Goal: Task Accomplishment & Management: Manage account settings

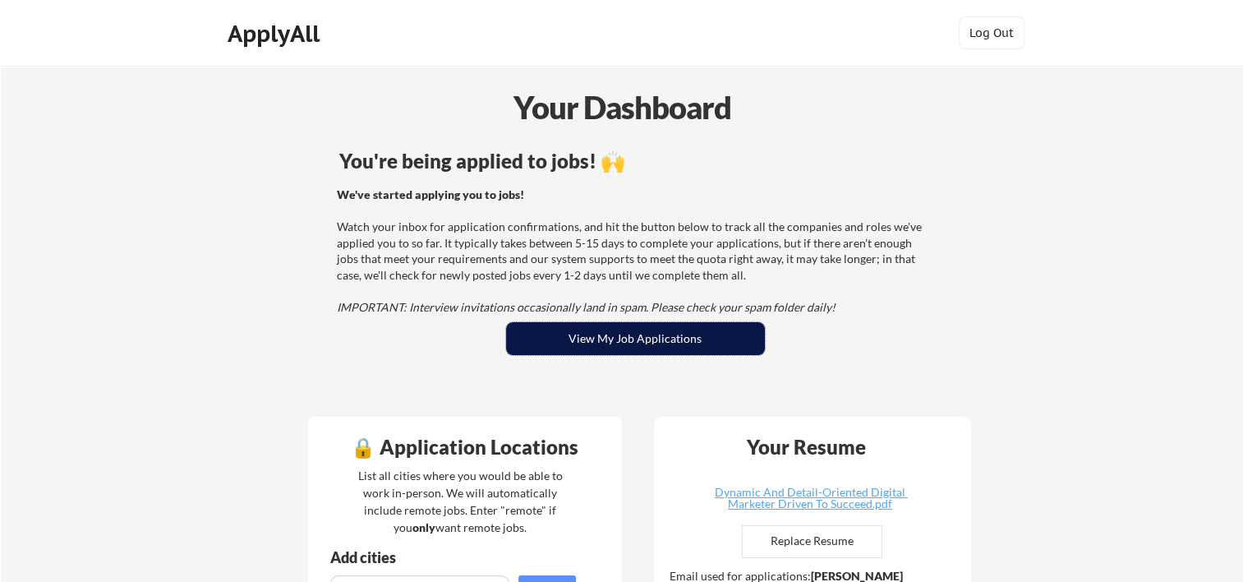
click at [615, 341] on button "View My Job Applications" at bounding box center [635, 338] width 259 height 33
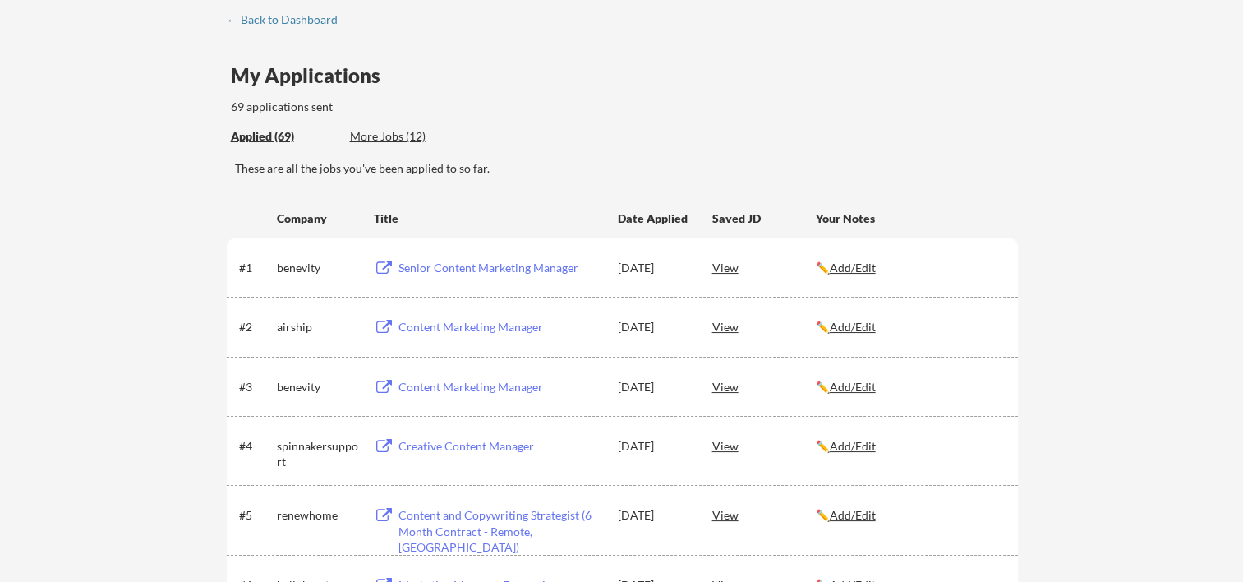
scroll to position [109, 0]
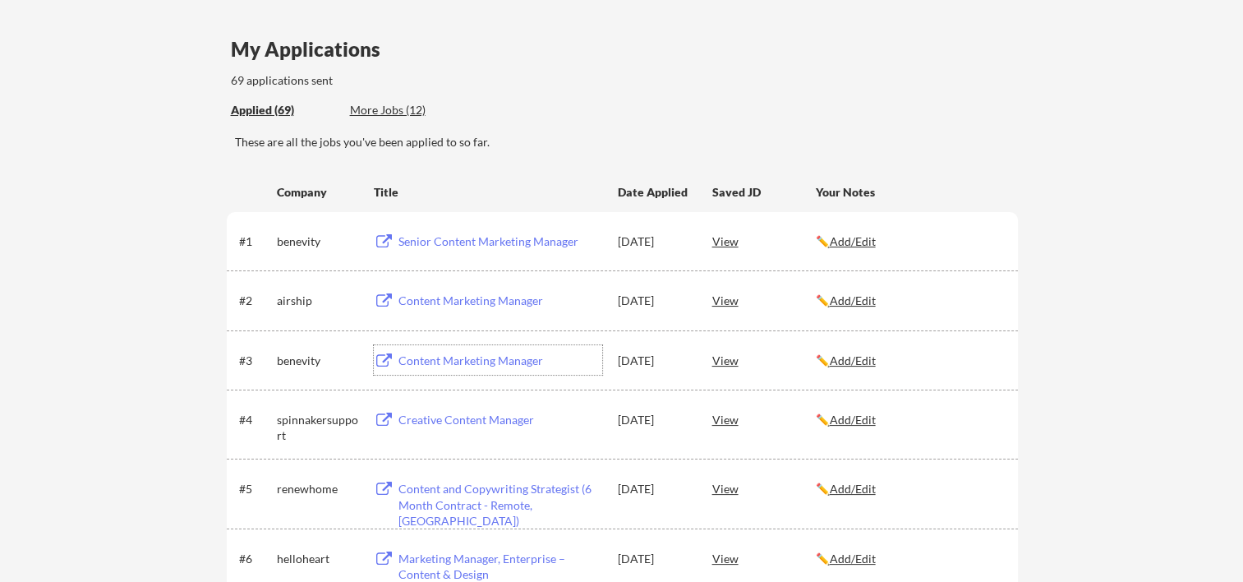
click at [428, 359] on div "Content Marketing Manager" at bounding box center [501, 361] width 204 height 16
click at [506, 242] on div "Senior Content Marketing Manager" at bounding box center [501, 241] width 204 height 16
click at [505, 293] on div "Content Marketing Manager" at bounding box center [501, 301] width 204 height 16
click at [508, 241] on div "Senior Content Marketing Manager" at bounding box center [501, 241] width 204 height 16
